Goal: Task Accomplishment & Management: Manage account settings

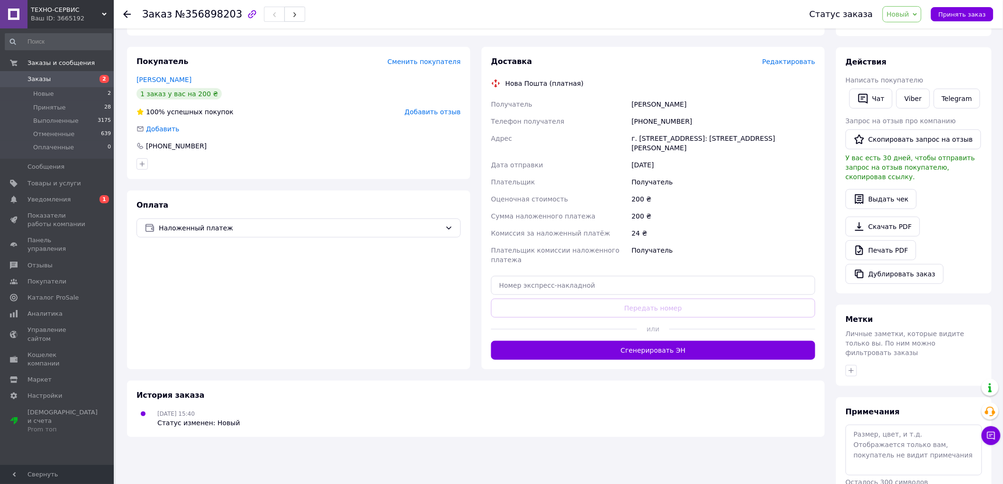
scroll to position [156, 0]
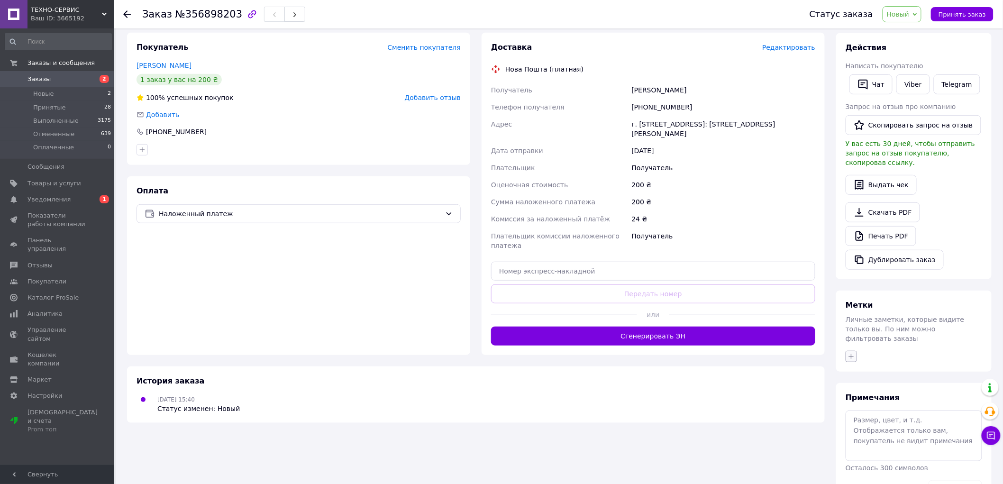
click at [854, 353] on icon "button" at bounding box center [851, 357] width 8 height 8
click at [892, 461] on label "замовлення підтверджено" at bounding box center [904, 464] width 87 height 7
checkbox input "true"
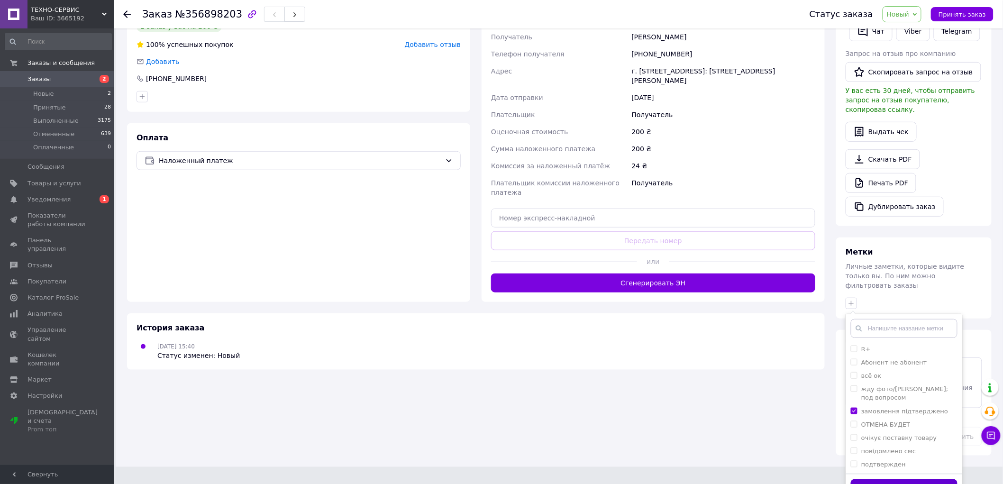
click at [878, 479] on button "Добавить метку" at bounding box center [904, 488] width 107 height 18
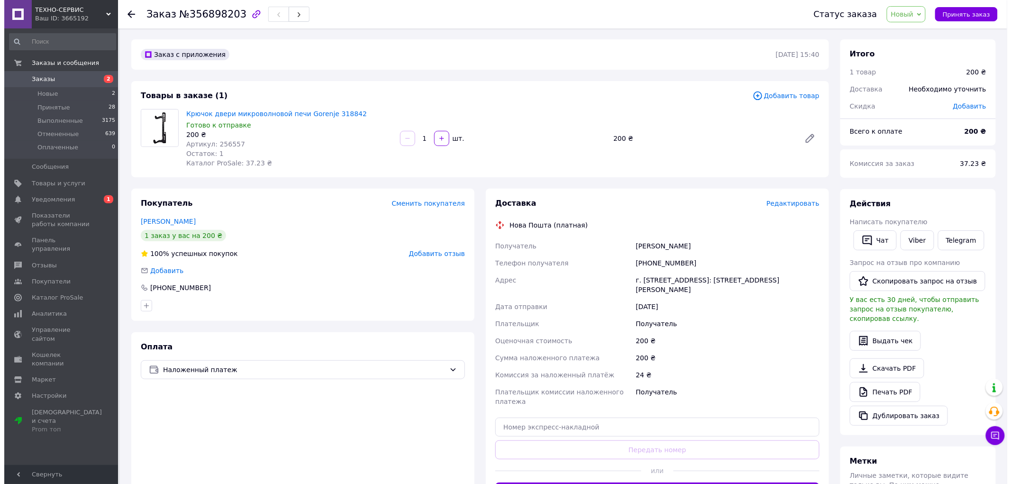
scroll to position [0, 0]
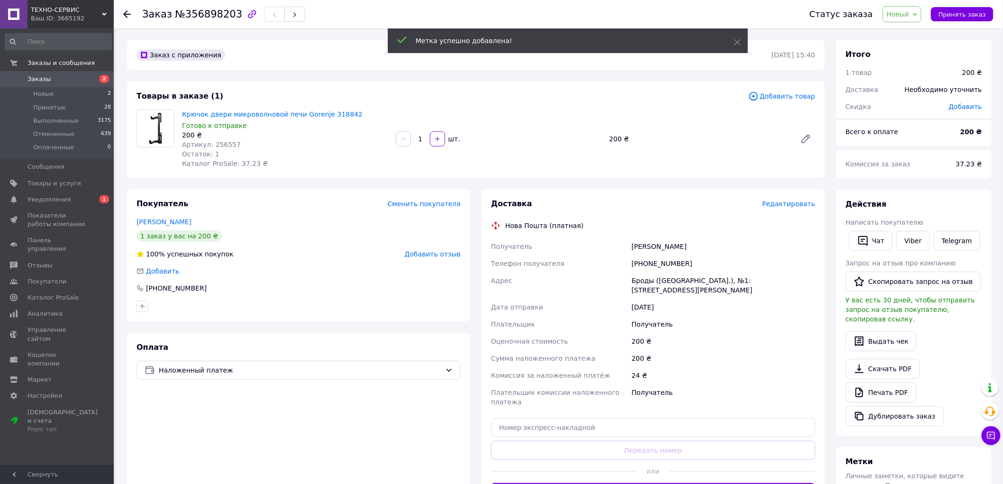
click at [899, 19] on span "Новый" at bounding box center [901, 14] width 39 height 16
click at [905, 32] on li "Принят" at bounding box center [908, 33] width 50 height 14
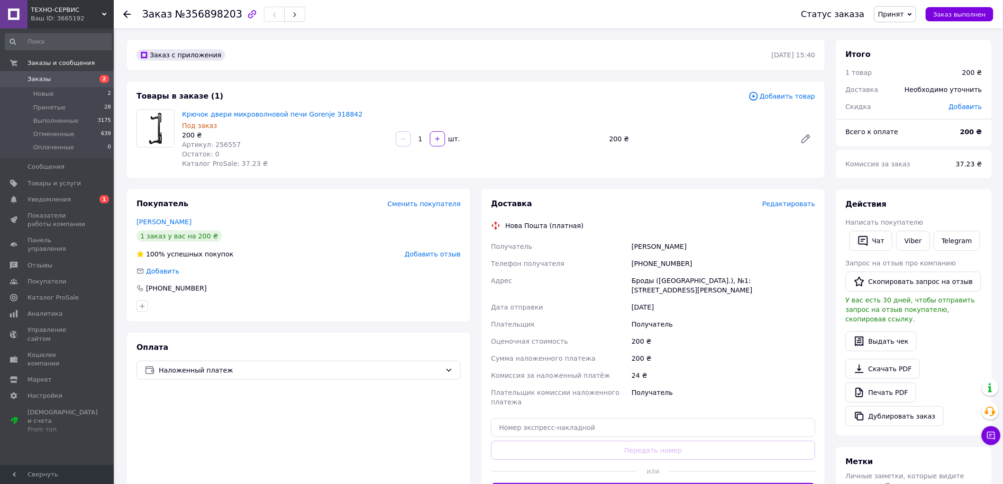
click at [787, 202] on span "Редактировать" at bounding box center [788, 204] width 53 height 8
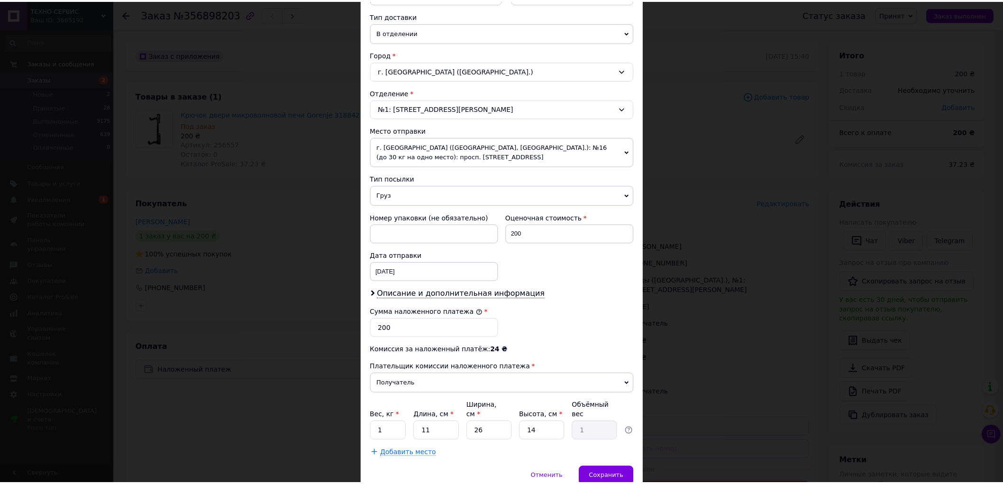
scroll to position [250, 0]
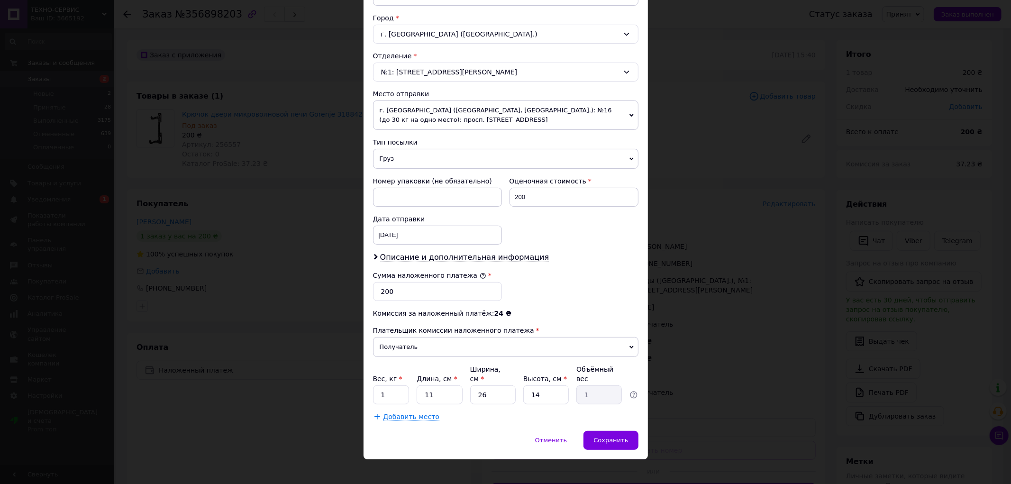
click at [399, 158] on span "Груз" at bounding box center [505, 159] width 265 height 20
click at [405, 179] on li "Документы" at bounding box center [505, 177] width 265 height 14
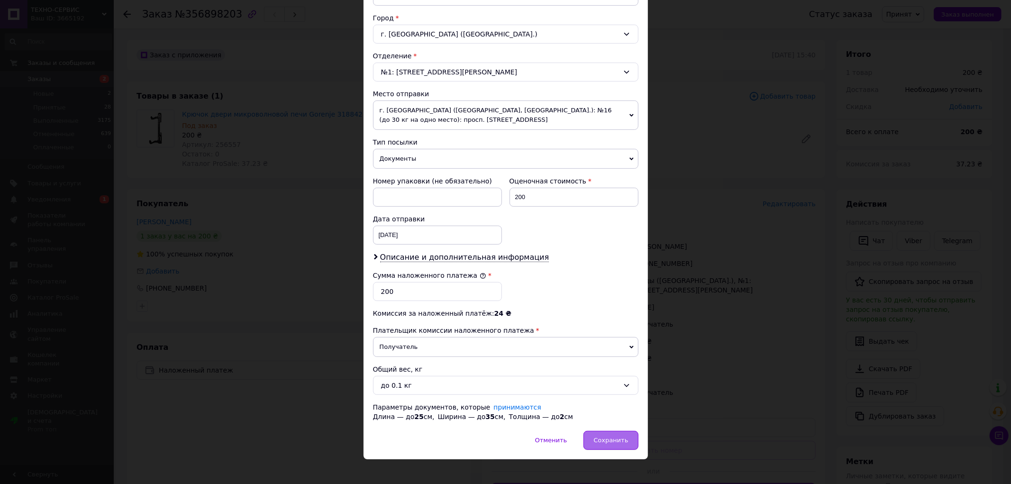
click at [622, 440] on span "Сохранить" at bounding box center [610, 439] width 35 height 7
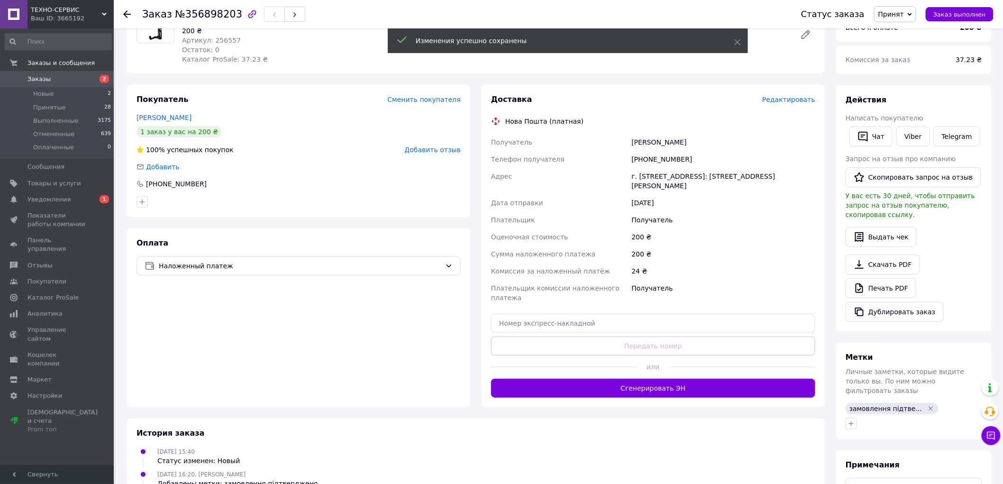
scroll to position [105, 0]
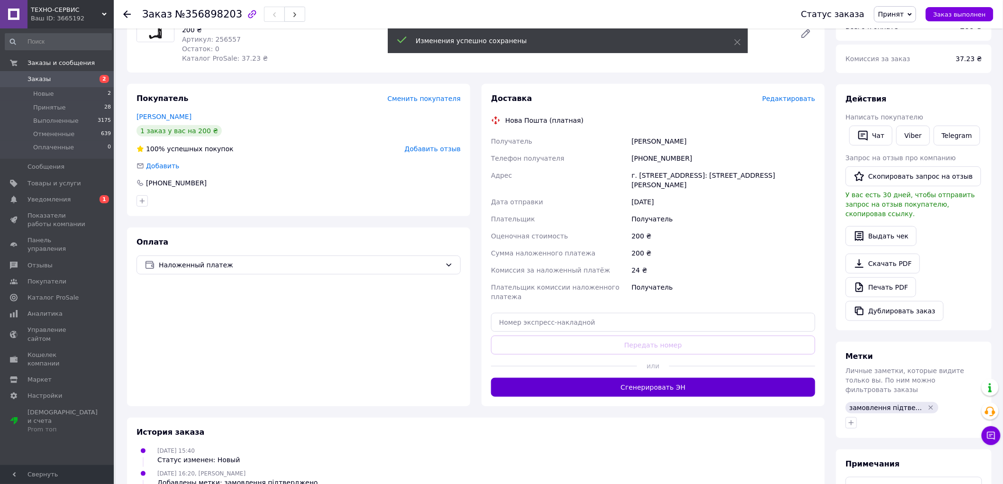
click at [724, 380] on button "Сгенерировать ЭН" at bounding box center [653, 387] width 324 height 19
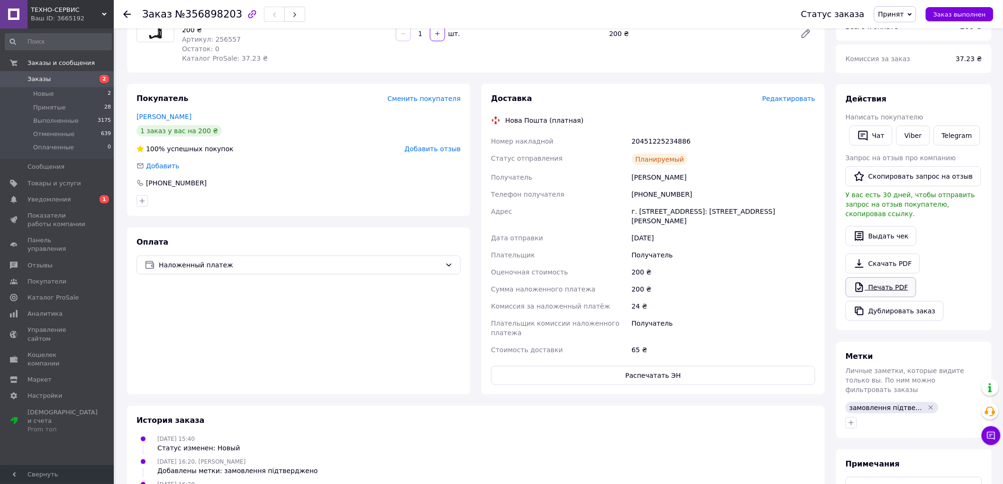
click at [885, 283] on link "Печать PDF" at bounding box center [880, 287] width 71 height 20
click at [338, 316] on div "Оплата Наложенный платеж" at bounding box center [298, 310] width 343 height 167
click at [668, 197] on div "[PHONE_NUMBER]" at bounding box center [723, 194] width 187 height 17
copy div "380682449063"
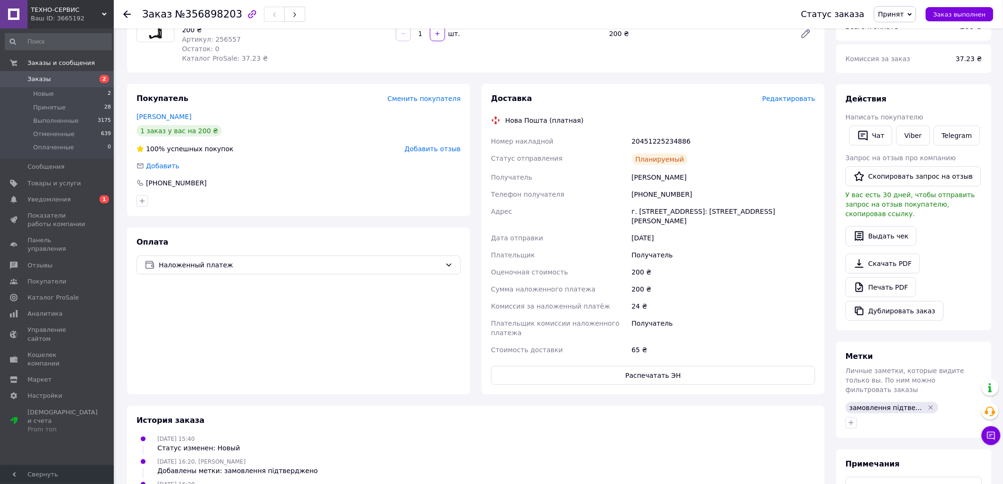
click at [652, 141] on div "20451225234886" at bounding box center [723, 141] width 187 height 17
copy div "20451225234886"
drag, startPoint x: 629, startPoint y: 177, endPoint x: 686, endPoint y: 178, distance: 56.4
click at [686, 178] on div "[PERSON_NAME]" at bounding box center [723, 177] width 187 height 17
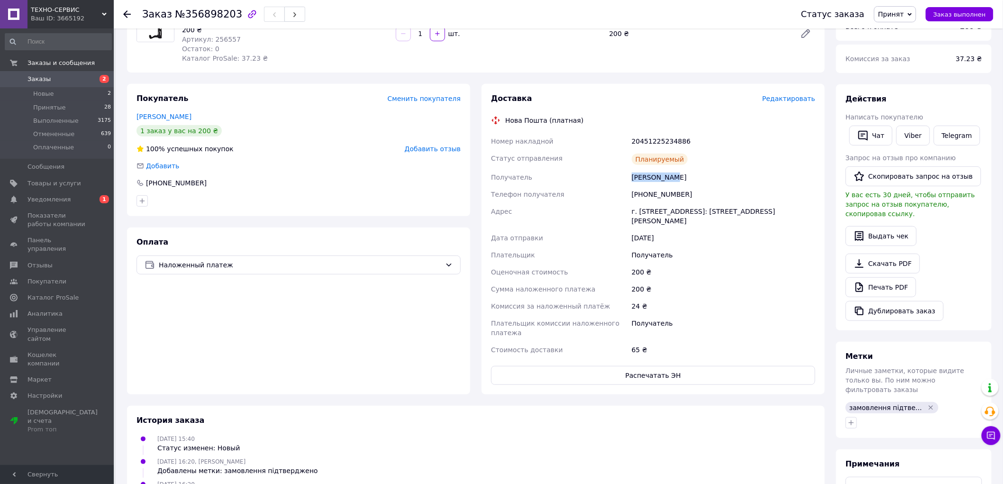
copy div "[PERSON_NAME]"
drag, startPoint x: 660, startPoint y: 197, endPoint x: 648, endPoint y: 197, distance: 12.3
click at [648, 197] on div "[PHONE_NUMBER]" at bounding box center [723, 194] width 187 height 17
copy div "682449063"
drag, startPoint x: 616, startPoint y: 211, endPoint x: 803, endPoint y: 211, distance: 186.7
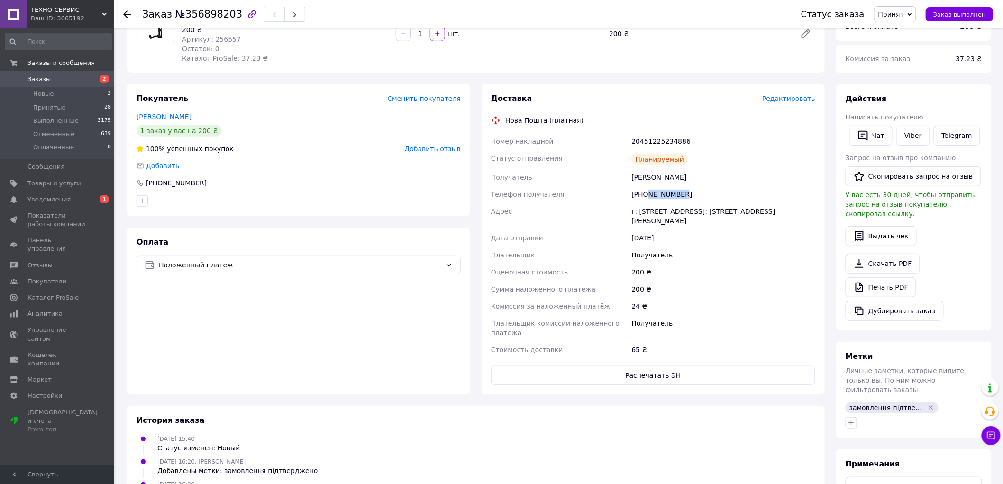
click at [803, 211] on div "Номер накладной 20451225234886 Статус отправления Планируемый Получатель Яріш А…" at bounding box center [653, 246] width 328 height 226
copy div "Адрес г. Броды (Львовская обл.), №1: ул. Леси Украинки, 55"
click at [653, 143] on div "20451225234886" at bounding box center [723, 141] width 187 height 17
copy div "20451225234886"
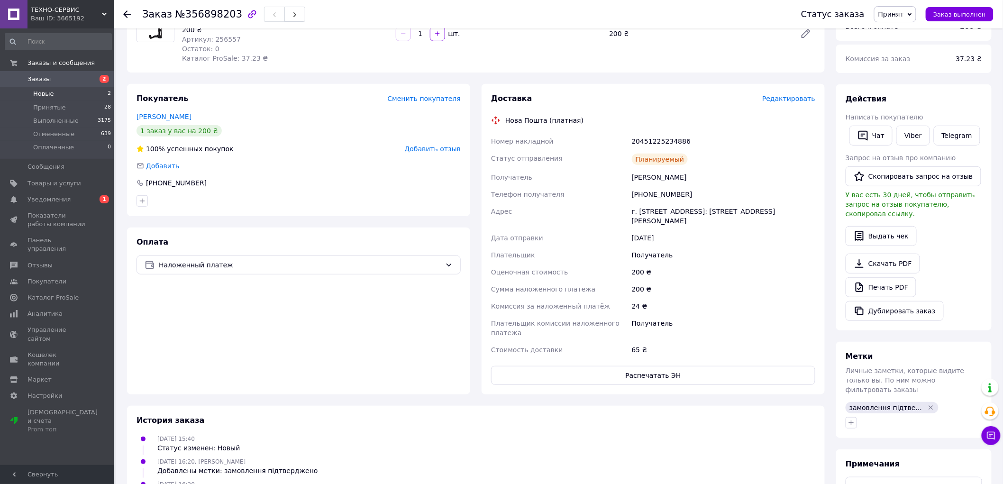
click at [45, 93] on span "Новые" at bounding box center [43, 94] width 21 height 9
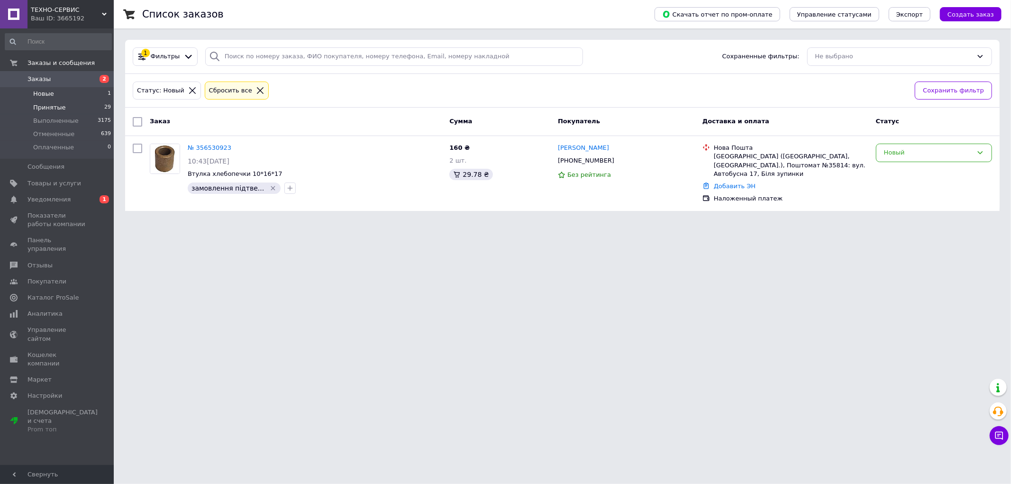
click at [74, 109] on li "Принятые 29" at bounding box center [58, 107] width 117 height 13
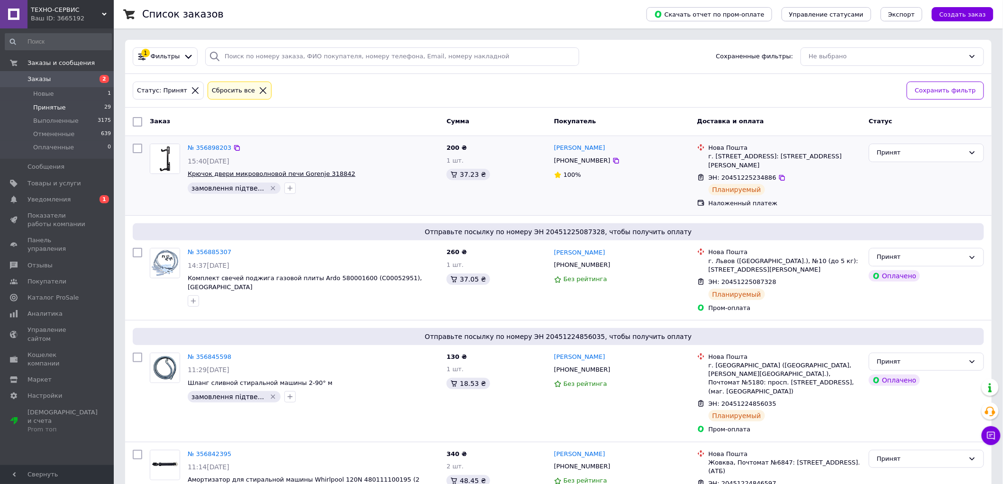
click at [218, 175] on span "Крючок двери микроволновой печи Gorenje 318842" at bounding box center [272, 173] width 168 height 7
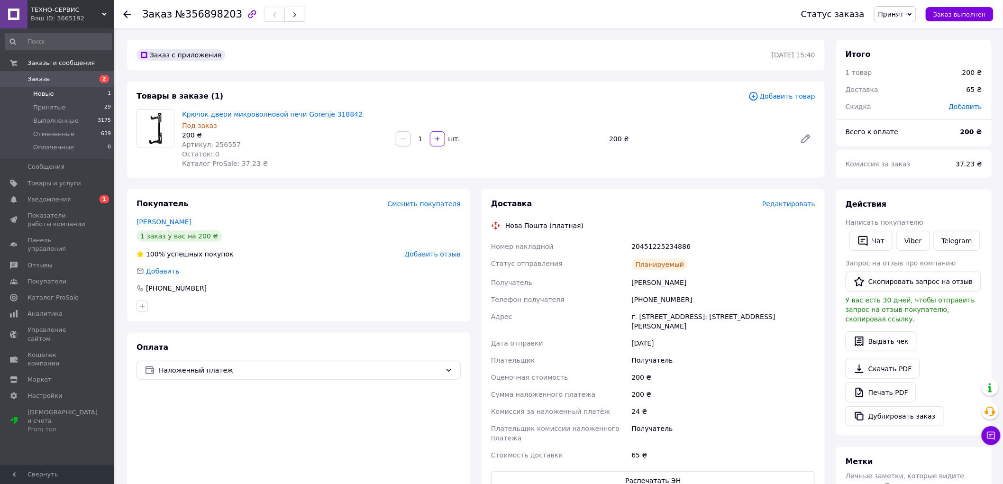
click at [41, 90] on span "Новые" at bounding box center [43, 94] width 21 height 9
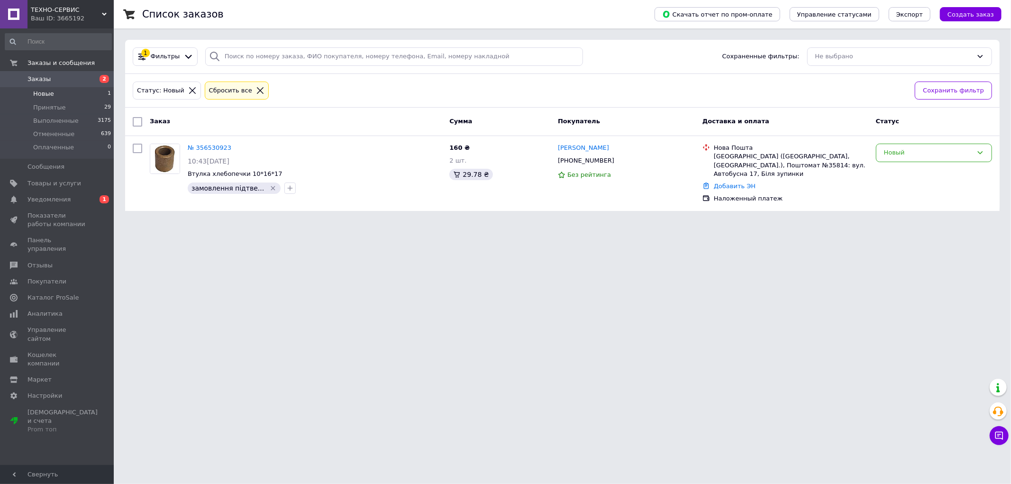
click at [63, 97] on li "Новые 1" at bounding box center [58, 93] width 117 height 13
click at [65, 92] on li "Новые 1" at bounding box center [58, 93] width 117 height 13
click at [46, 198] on span "Уведомления" at bounding box center [48, 199] width 43 height 9
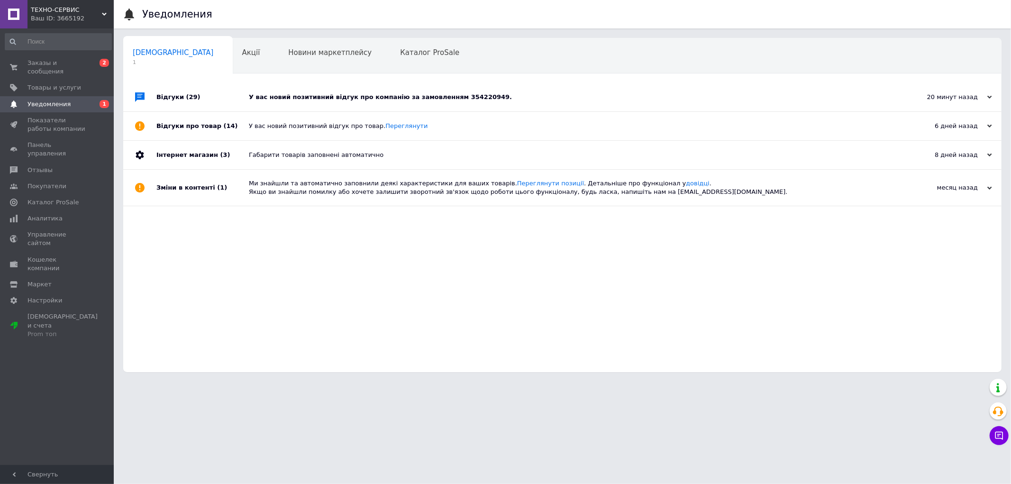
click at [442, 101] on div "У вас новий позитивний відгук про компанію за замовленням 354220949." at bounding box center [573, 97] width 648 height 9
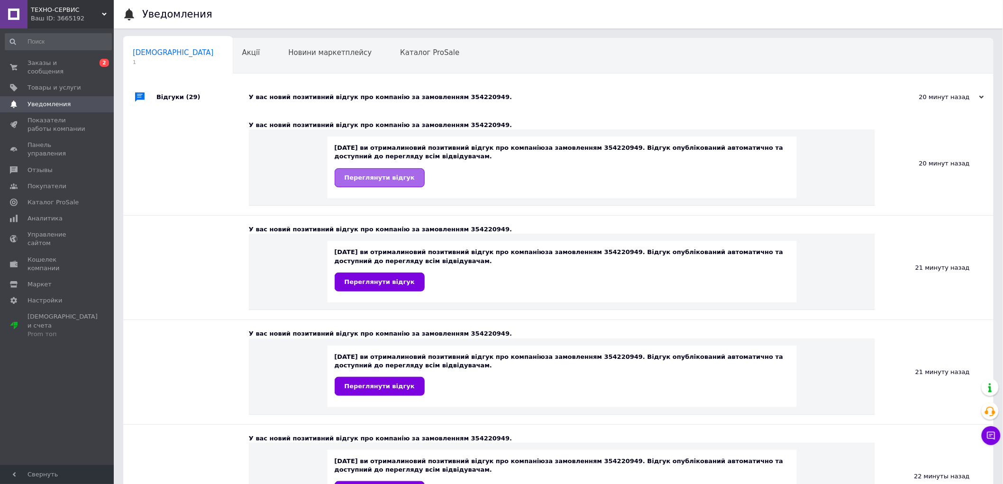
click at [353, 174] on span "Переглянути відгук" at bounding box center [380, 177] width 70 height 7
click at [82, 59] on span "Заказы и сообщения" at bounding box center [57, 67] width 60 height 17
